Goal: Find specific page/section: Find specific page/section

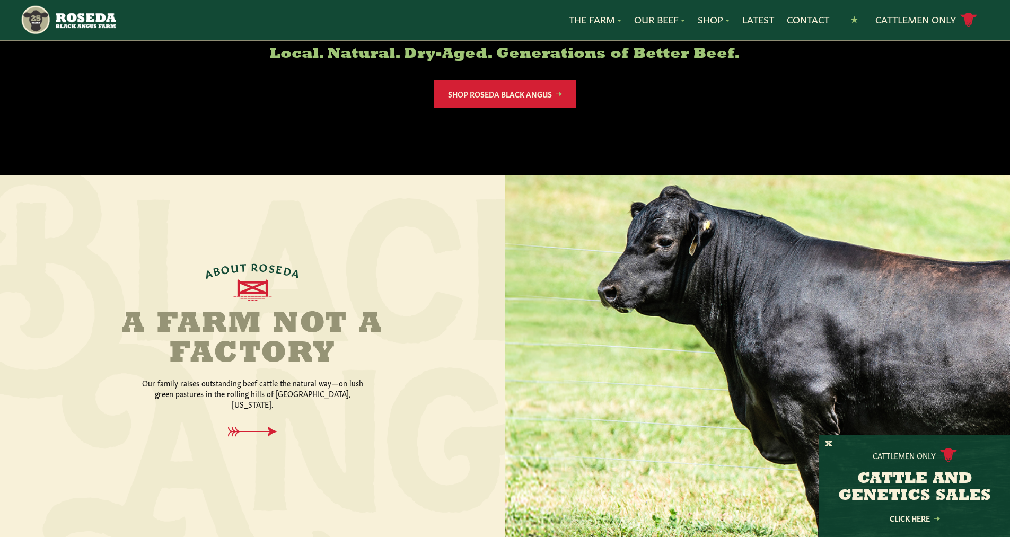
drag, startPoint x: 399, startPoint y: 496, endPoint x: 398, endPoint y: 502, distance: 6.4
click at [398, 502] on div at bounding box center [252, 358] width 505 height 365
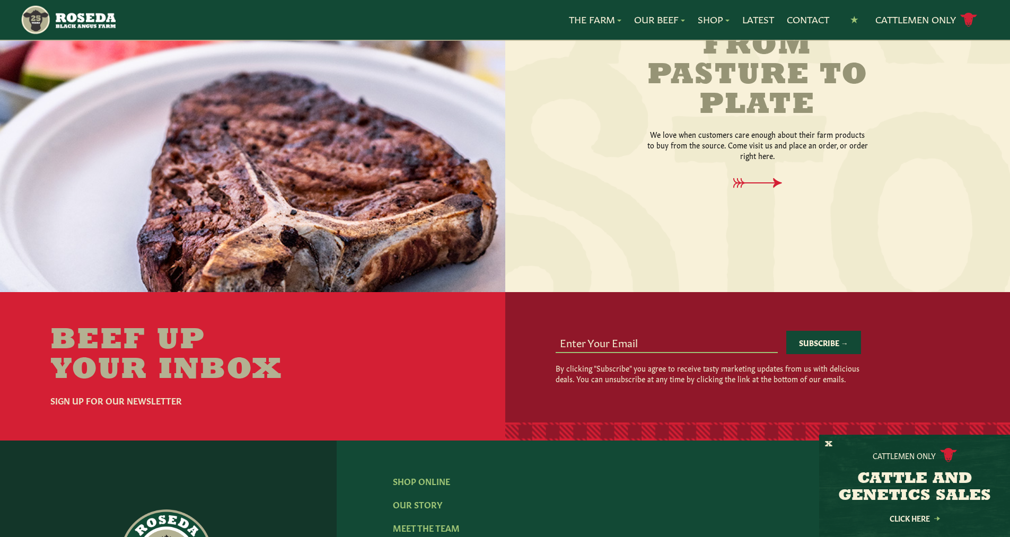
scroll to position [1687, 0]
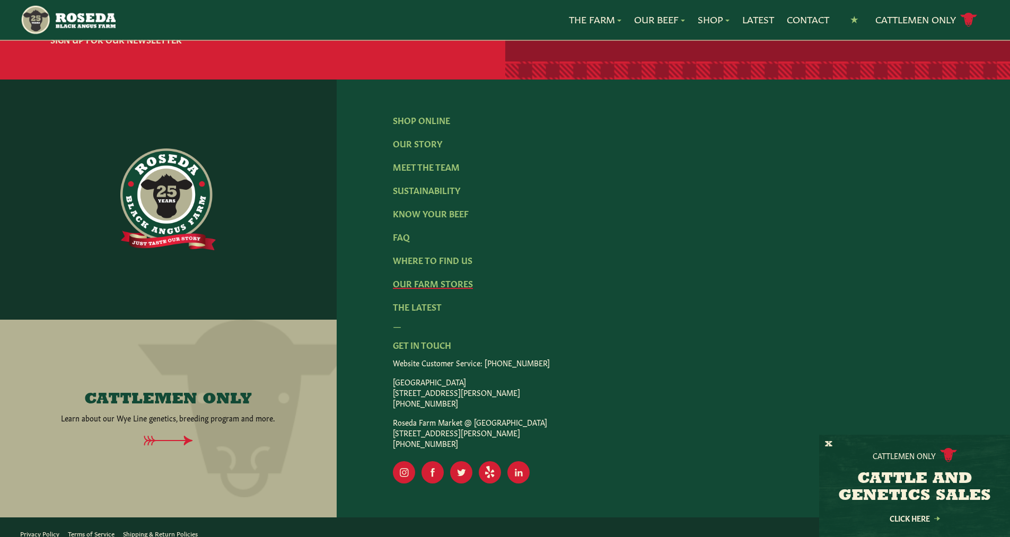
click at [426, 277] on link "Our Farm Stores" at bounding box center [433, 283] width 80 height 12
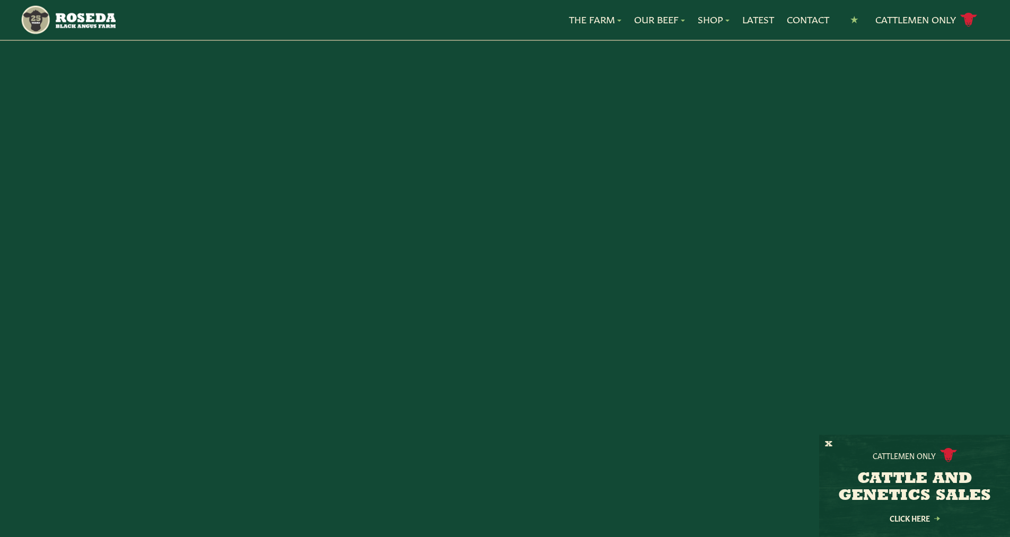
scroll to position [1815, 0]
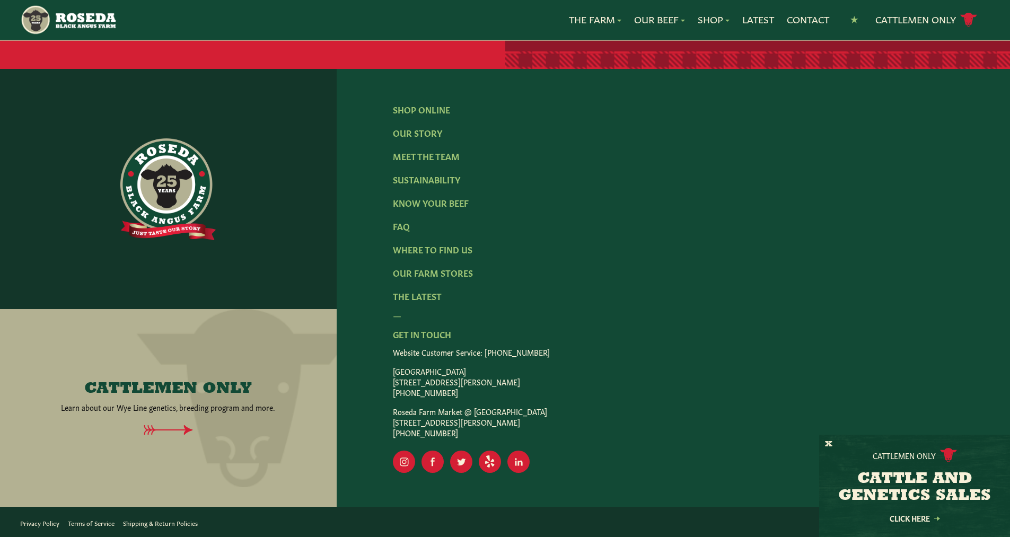
click at [363, 491] on div "Shop Online Our Story Meet The Team Sustainability Know Your Beef FAQ Where To …" at bounding box center [674, 288] width 674 height 438
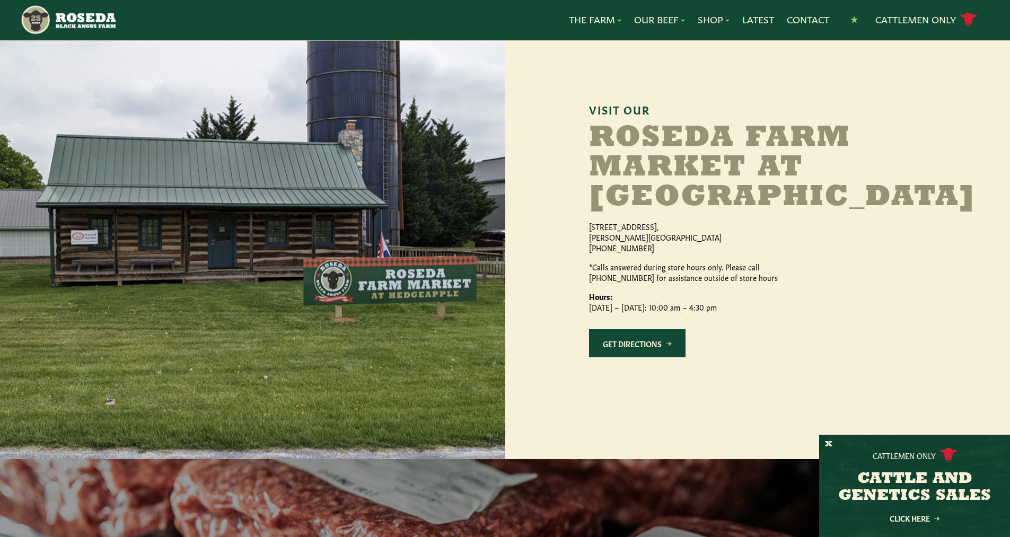
scroll to position [955, 0]
